Goal: Task Accomplishment & Management: Use online tool/utility

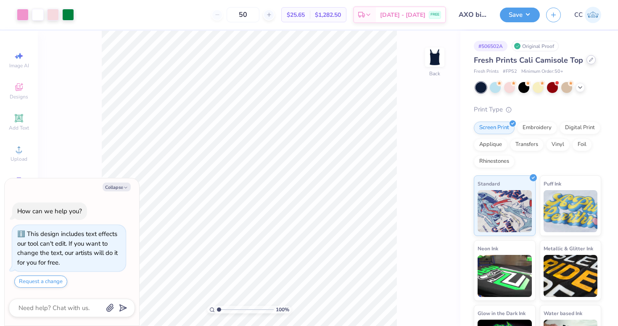
click at [589, 62] on div at bounding box center [590, 59] width 9 height 9
type textarea "x"
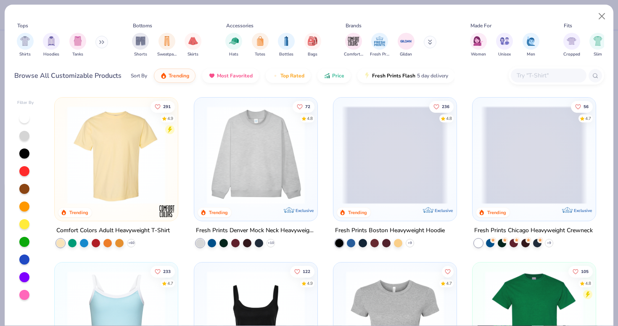
click at [526, 74] on input "text" at bounding box center [548, 76] width 65 height 10
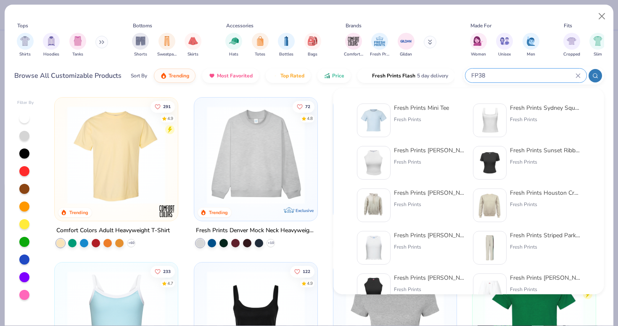
type input "FP38"
click at [420, 107] on div "Fresh Prints Mini Tee" at bounding box center [421, 107] width 55 height 9
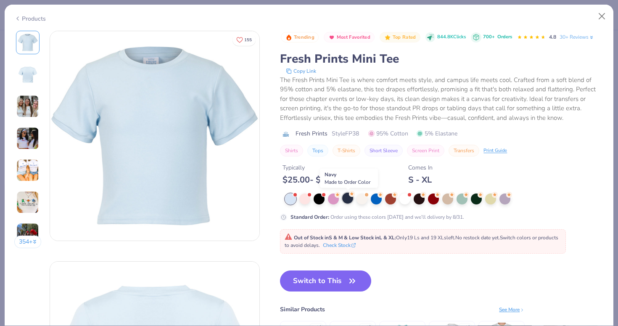
click at [347, 198] on div at bounding box center [347, 198] width 11 height 11
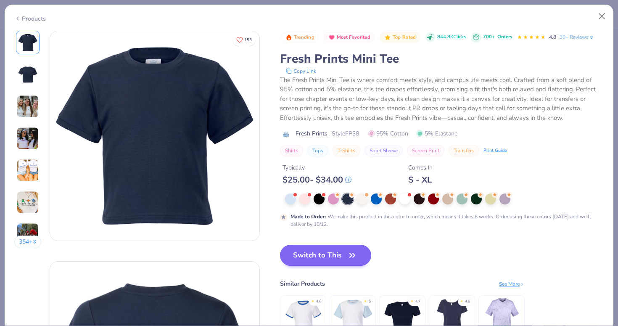
click at [322, 260] on button "Switch to This" at bounding box center [325, 255] width 91 height 21
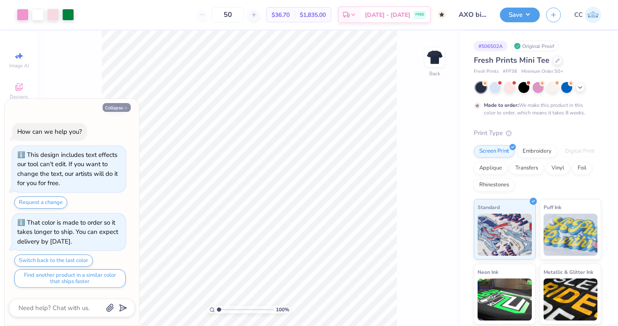
click at [119, 109] on button "Collapse" at bounding box center [117, 107] width 28 height 9
type textarea "x"
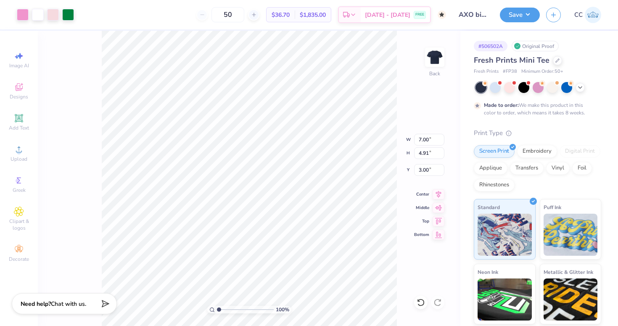
type input "3.00"
click at [515, 16] on button "Save" at bounding box center [520, 13] width 40 height 15
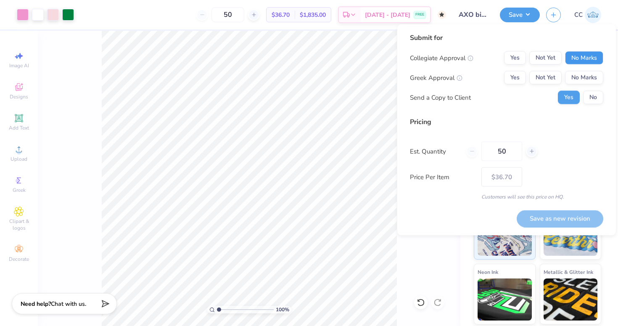
click at [576, 59] on button "No Marks" at bounding box center [584, 57] width 38 height 13
click at [527, 74] on div "Yes Not Yet No Marks" at bounding box center [553, 77] width 99 height 13
click at [520, 74] on button "Yes" at bounding box center [515, 77] width 22 height 13
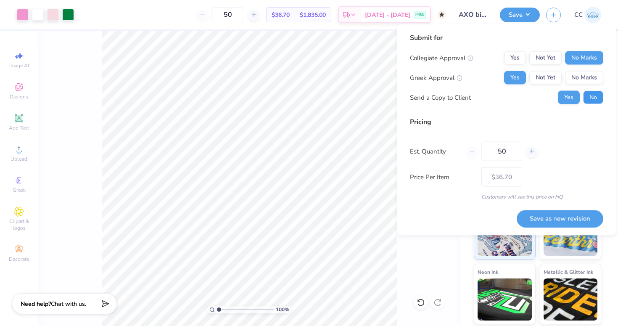
click at [590, 98] on button "No" at bounding box center [593, 97] width 20 height 13
click at [548, 219] on button "Save as new revision" at bounding box center [560, 218] width 87 height 17
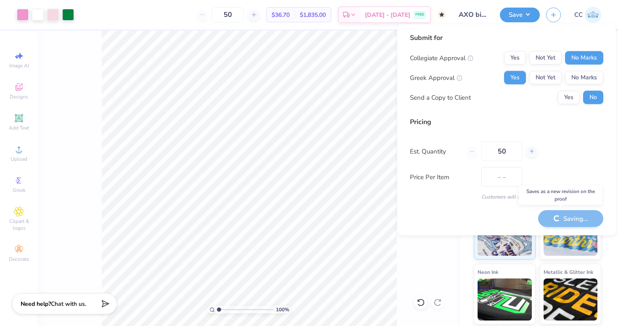
type input "$36.70"
